Goal: Task Accomplishment & Management: Manage account settings

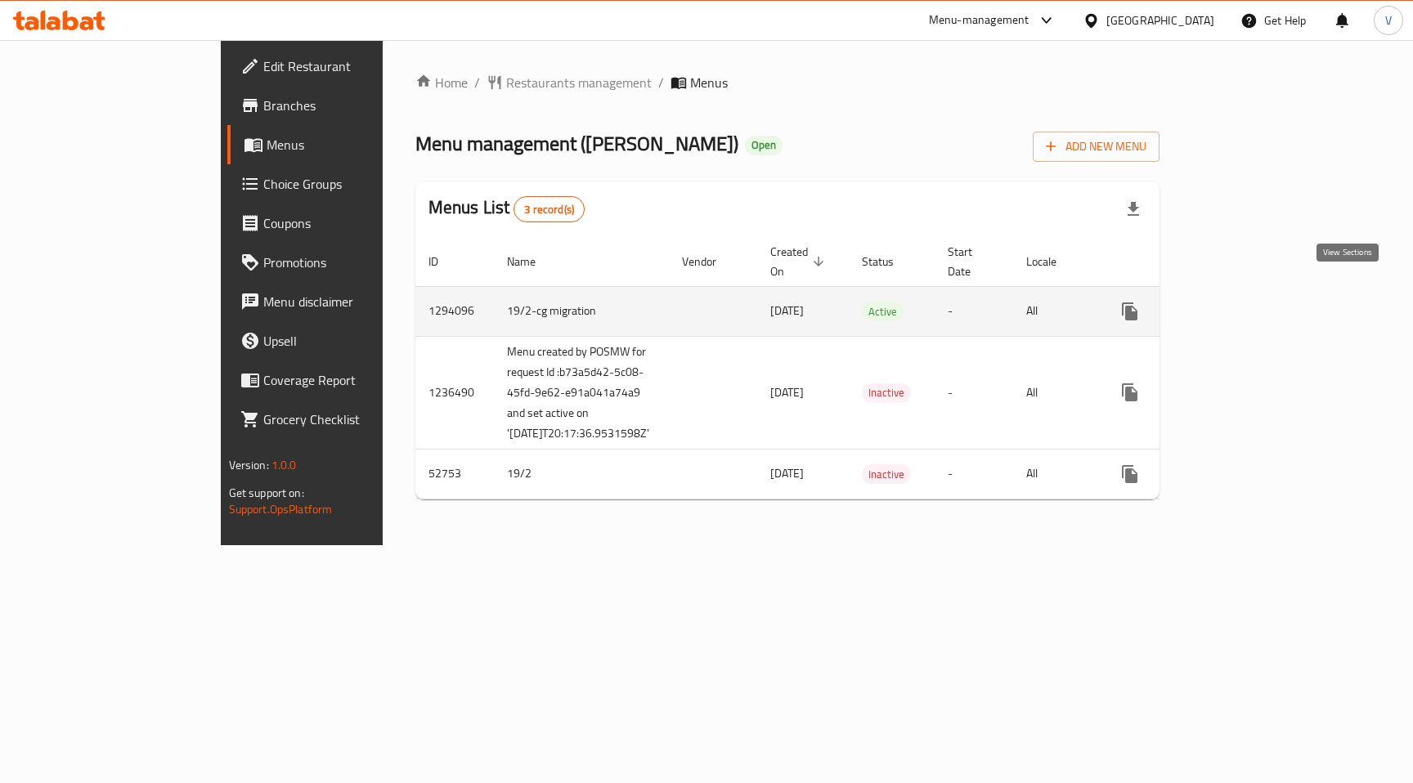
click at [1257, 302] on icon "enhanced table" at bounding box center [1248, 312] width 20 height 20
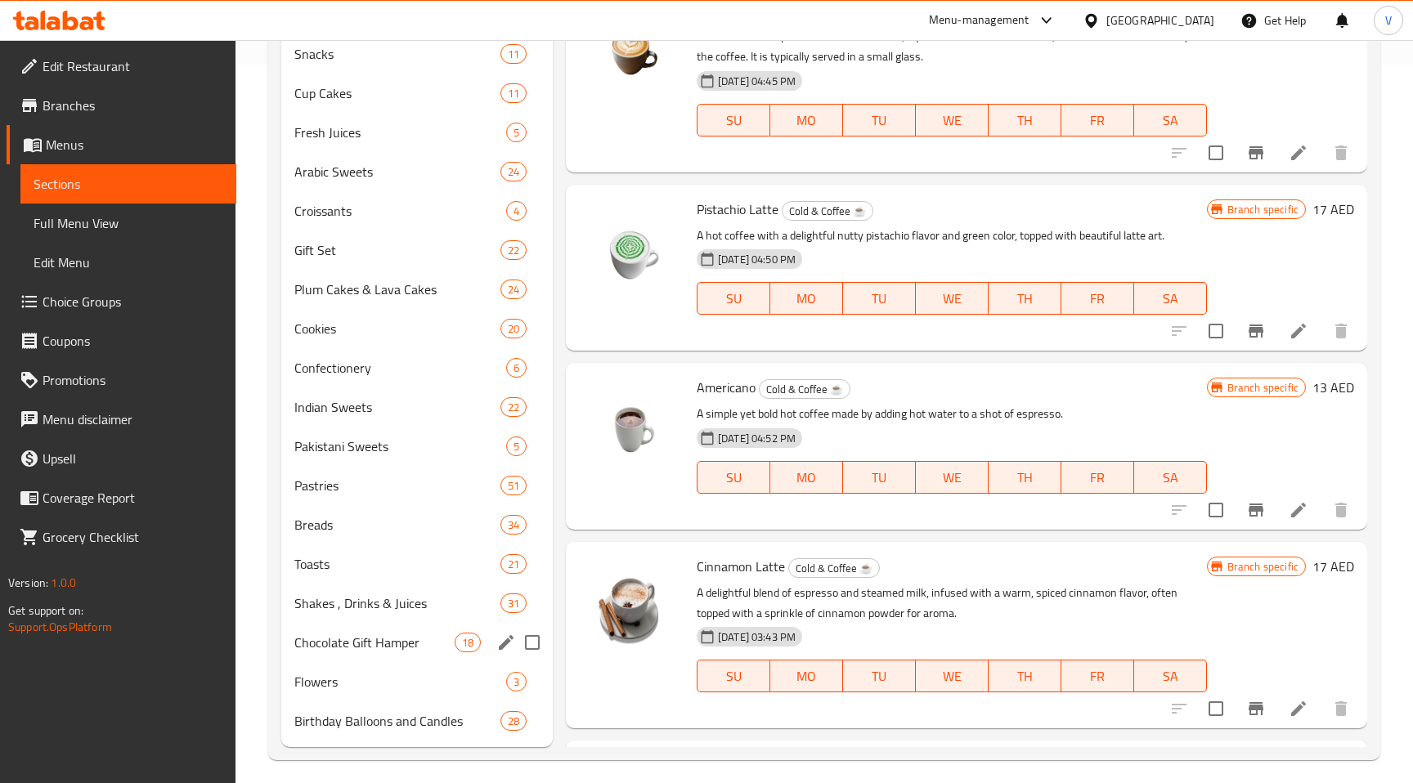
scroll to position [728, 0]
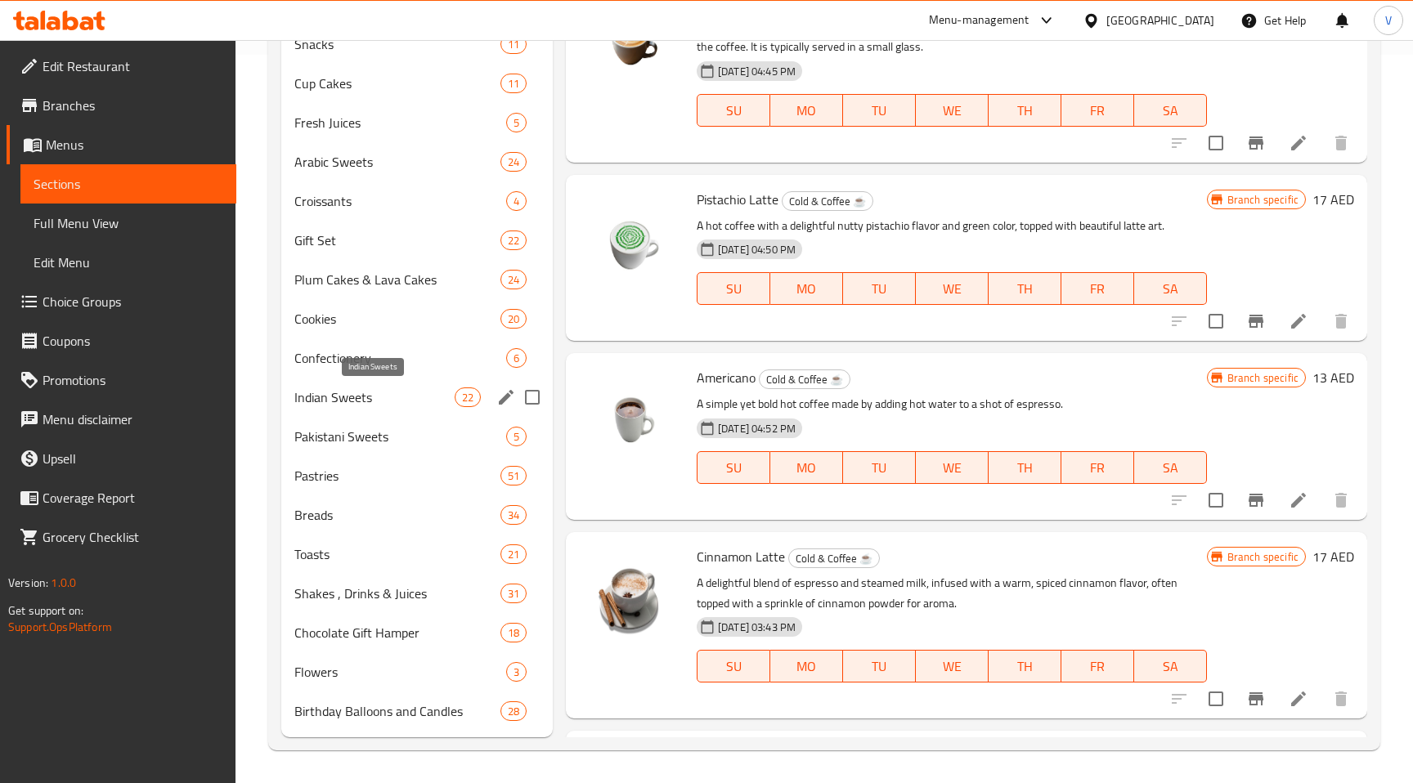
click at [382, 390] on span "Indian Sweets" at bounding box center [374, 397] width 160 height 20
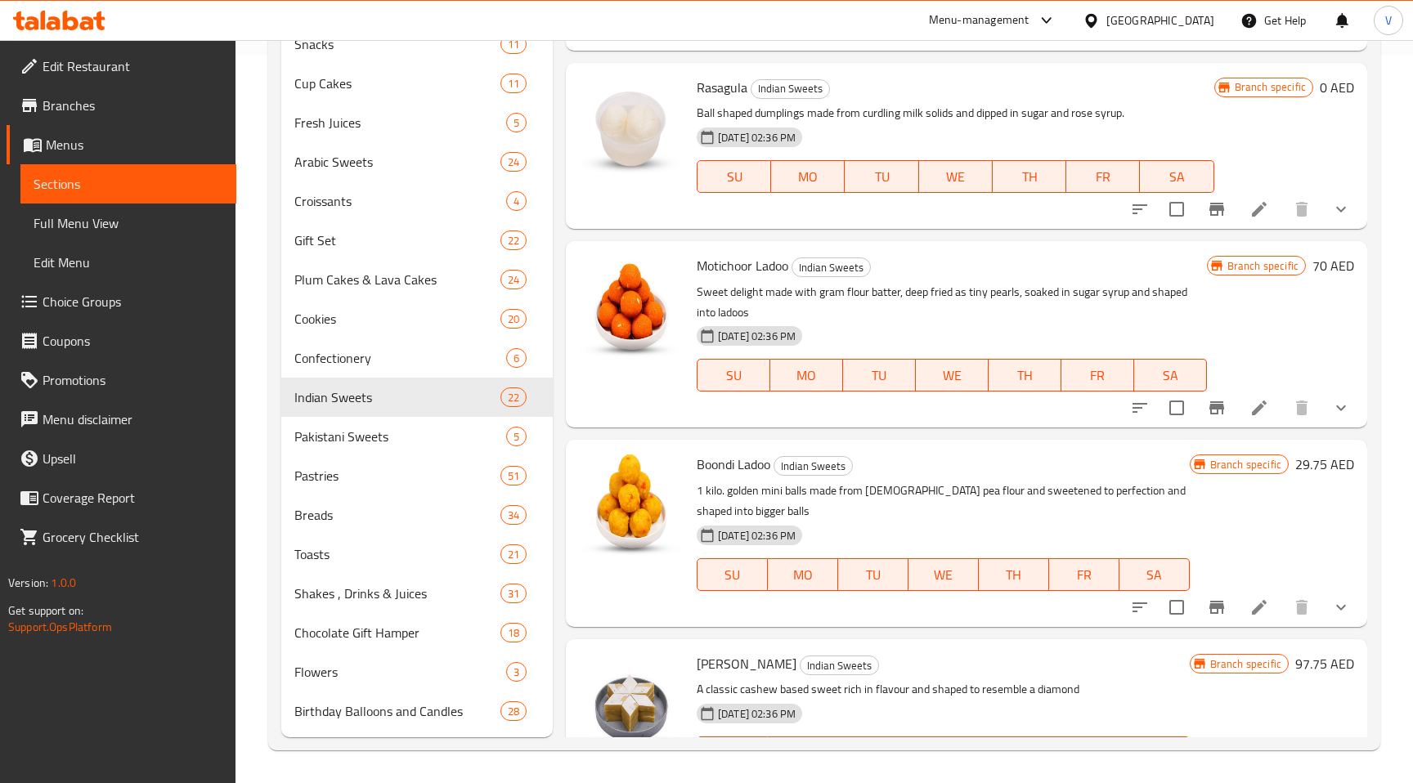
scroll to position [986, 0]
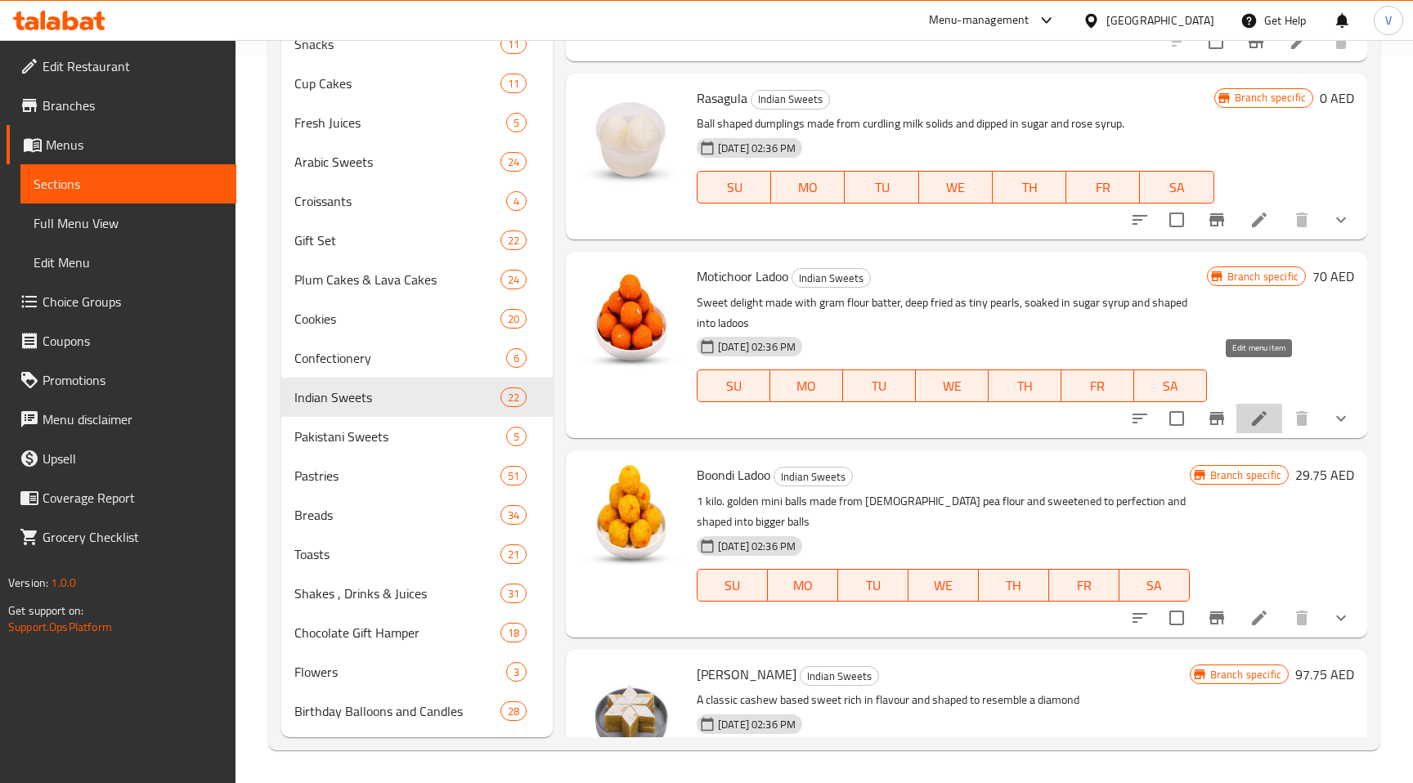
click at [1264, 409] on icon at bounding box center [1259, 419] width 20 height 20
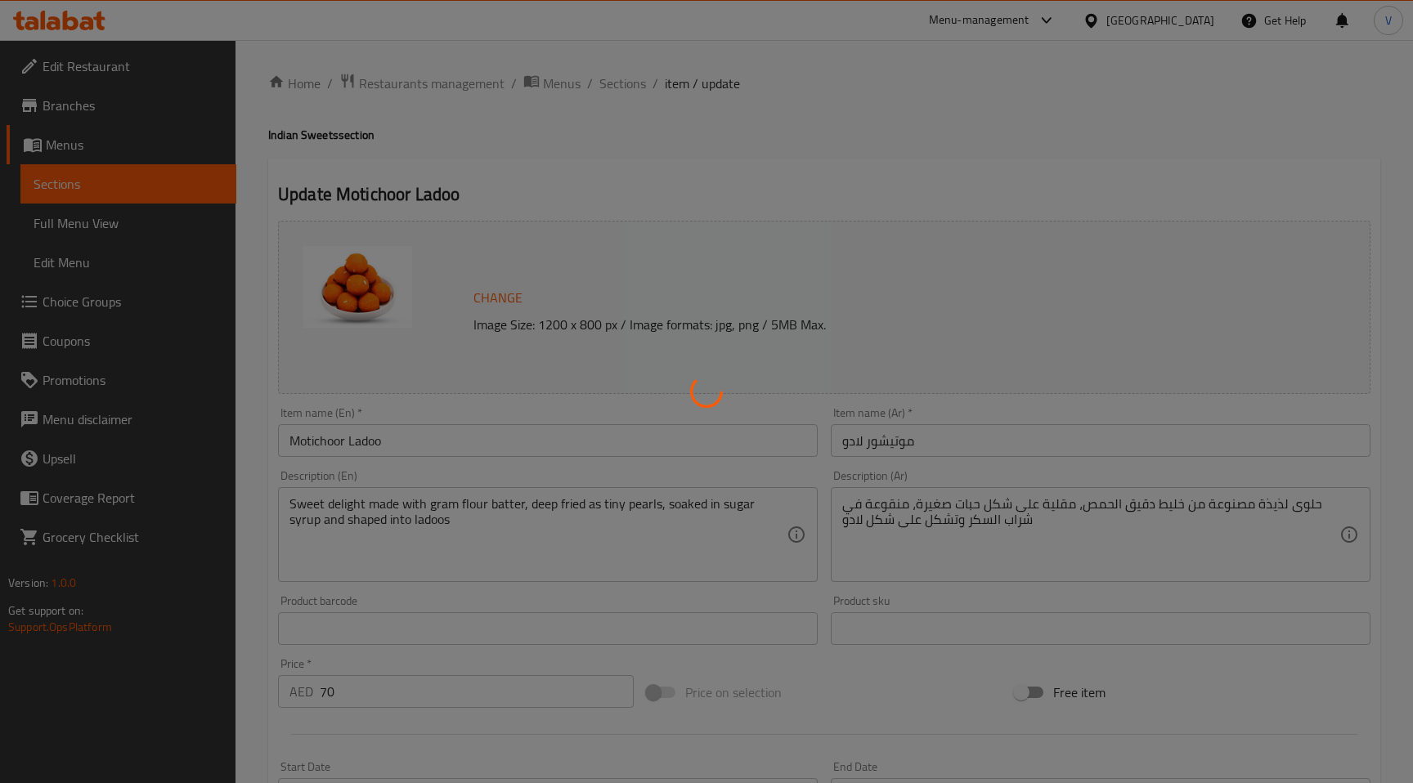
type input "وزن"
type input "1"
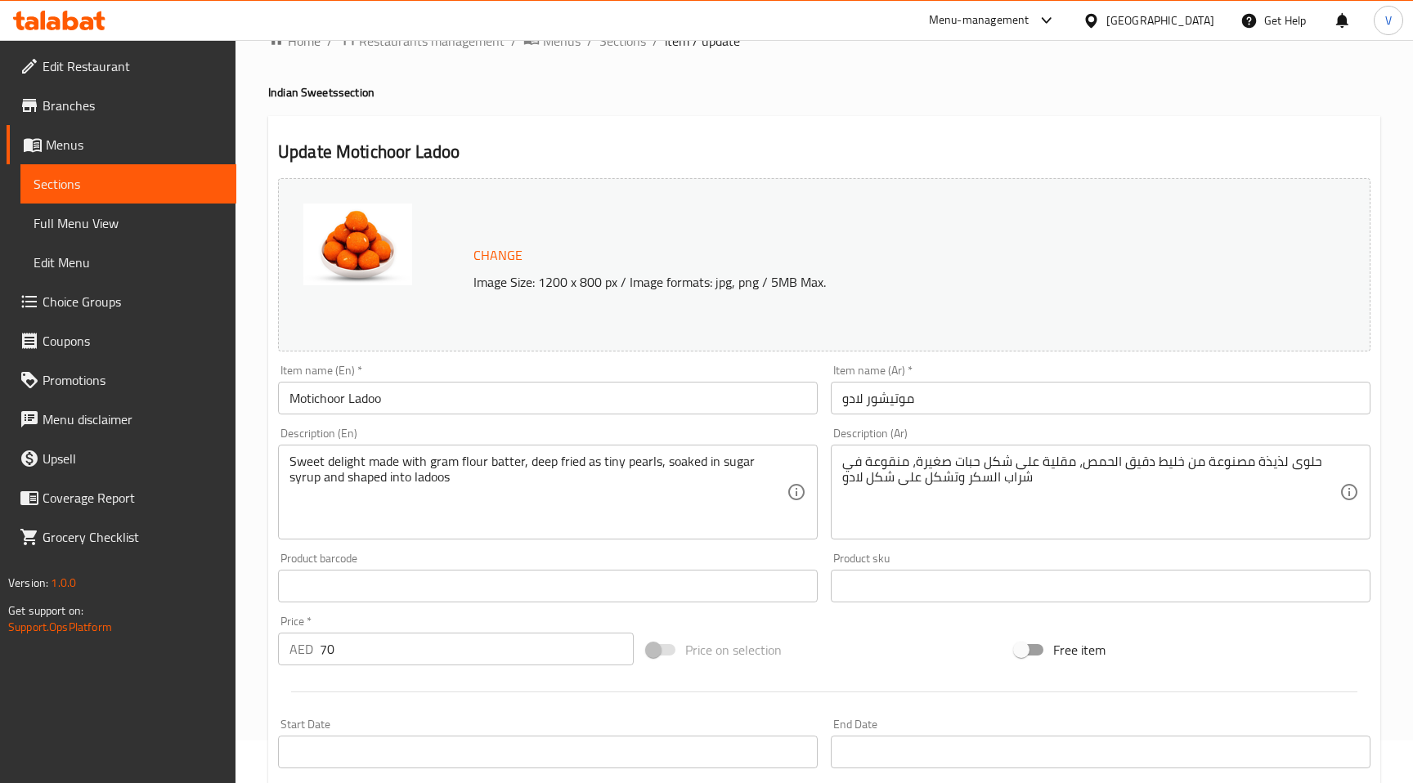
scroll to position [48, 0]
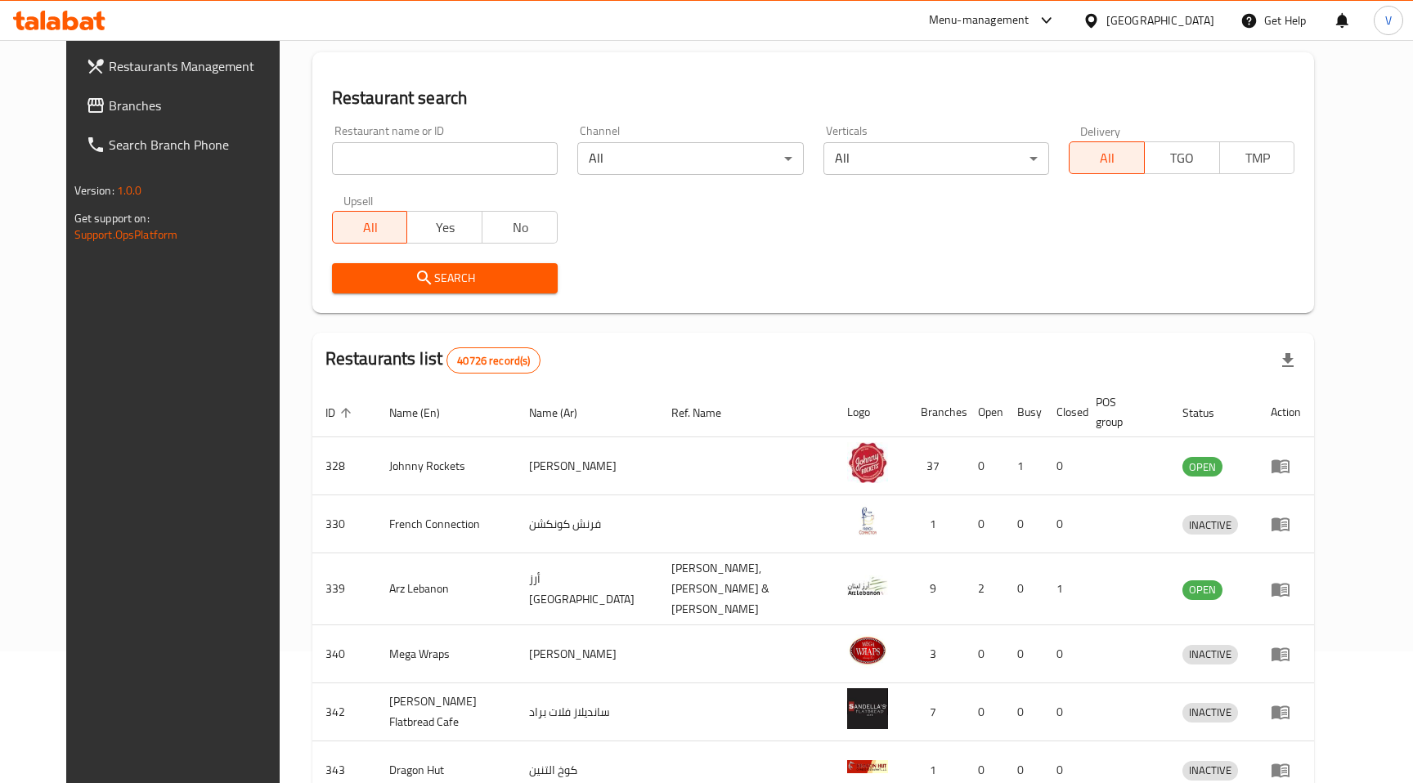
scroll to position [25, 0]
